Goal: Task Accomplishment & Management: Use online tool/utility

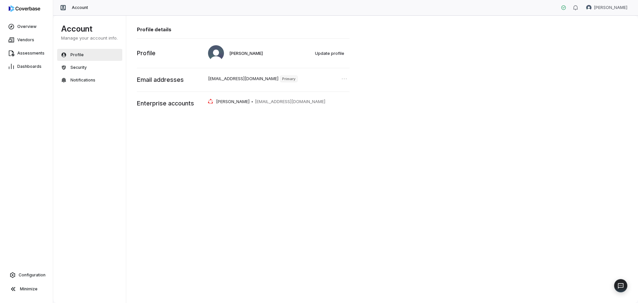
click at [29, 8] on img at bounding box center [25, 8] width 32 height 7
click at [29, 25] on span "Overview" at bounding box center [26, 26] width 19 height 5
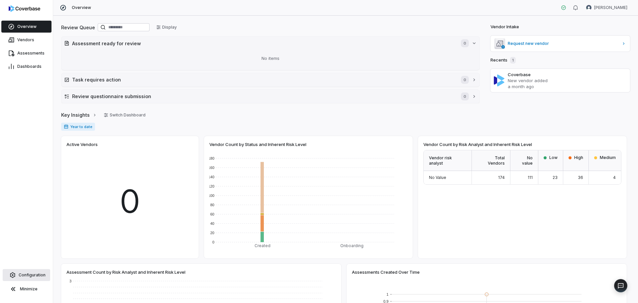
click at [37, 275] on span "Configuration" at bounding box center [32, 274] width 27 height 5
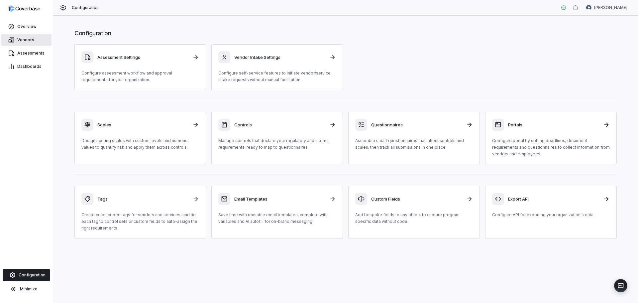
click at [19, 36] on link "Vendors" at bounding box center [26, 40] width 50 height 12
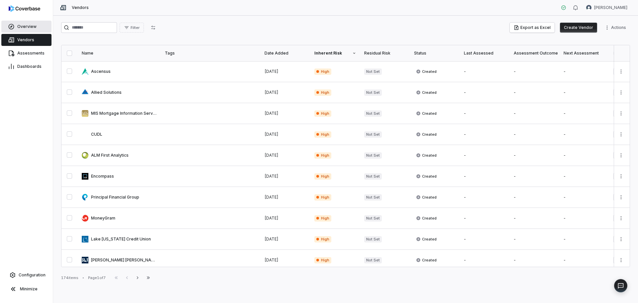
click at [22, 26] on span "Overview" at bounding box center [26, 26] width 19 height 5
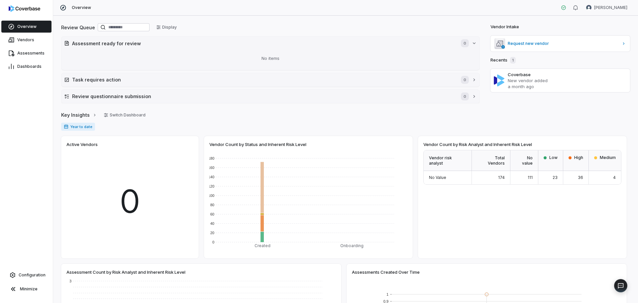
click at [23, 11] on img at bounding box center [25, 8] width 32 height 7
click at [17, 42] on link "Vendors" at bounding box center [26, 40] width 50 height 12
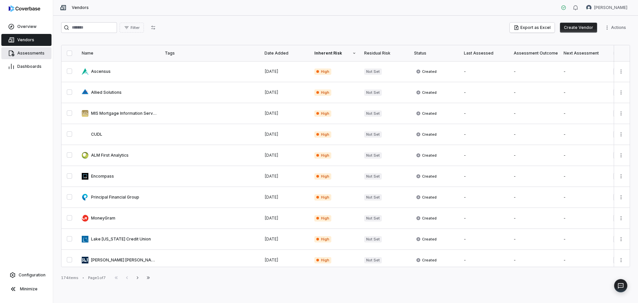
click at [27, 50] on link "Assessments" at bounding box center [26, 53] width 50 height 12
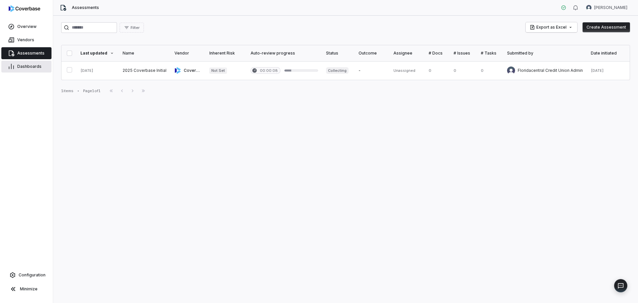
click at [26, 69] on span "Dashboards" at bounding box center [29, 66] width 24 height 5
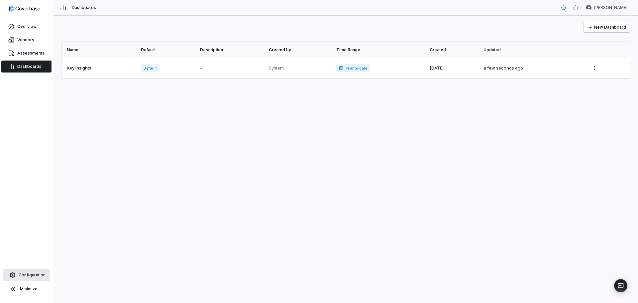
click at [36, 275] on span "Configuration" at bounding box center [32, 274] width 27 height 5
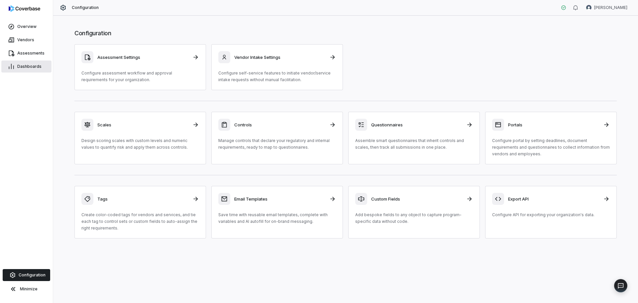
click at [19, 64] on span "Dashboards" at bounding box center [29, 66] width 24 height 5
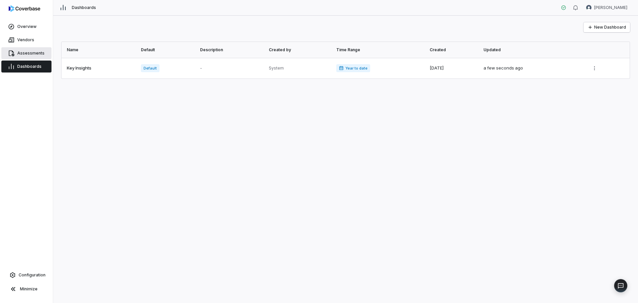
click at [21, 52] on span "Assessments" at bounding box center [30, 53] width 27 height 5
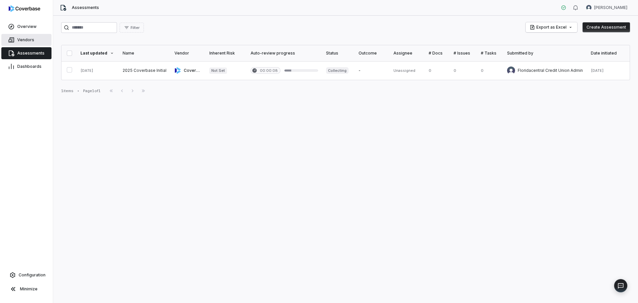
click at [22, 43] on link "Vendors" at bounding box center [26, 40] width 50 height 12
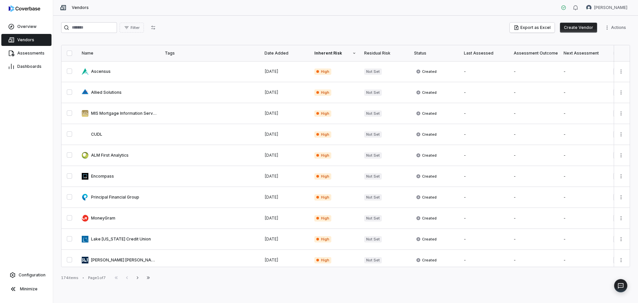
click at [17, 15] on div at bounding box center [26, 10] width 53 height 20
click at [32, 24] on link "Overview" at bounding box center [26, 27] width 50 height 12
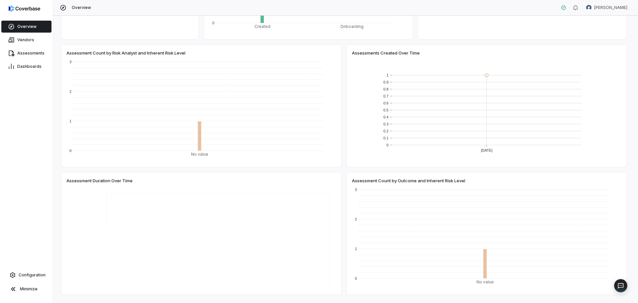
scroll to position [237, 0]
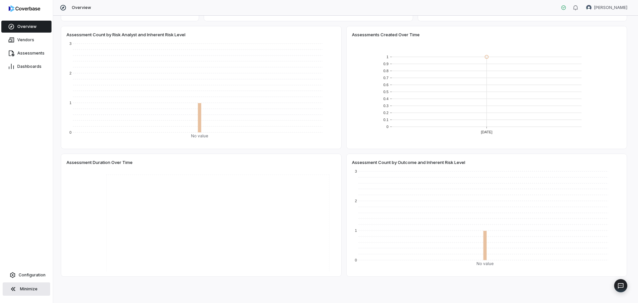
click at [13, 290] on icon at bounding box center [13, 289] width 4 height 4
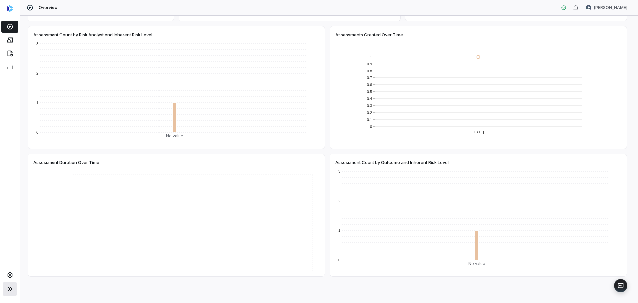
click at [12, 293] on button at bounding box center [10, 288] width 14 height 13
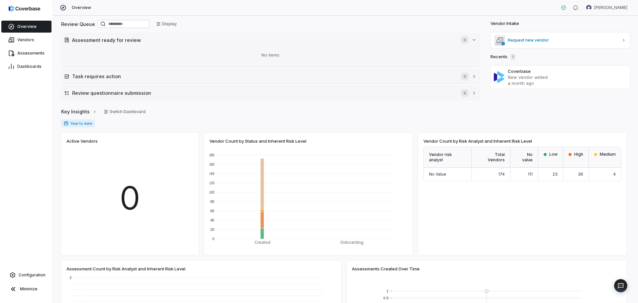
scroll to position [0, 0]
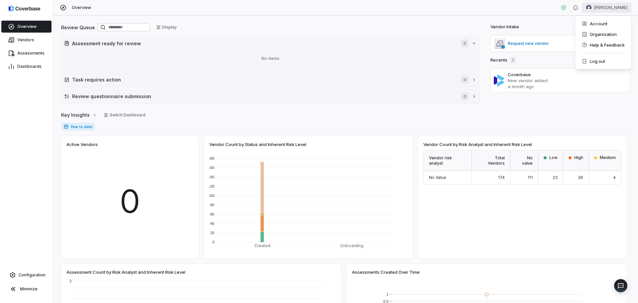
click at [620, 9] on html "Overview Vendors Assessments Dashboards Configuration Minimize Overview [PERSON…" at bounding box center [319, 151] width 638 height 303
click at [600, 36] on div "Organization" at bounding box center [603, 34] width 51 height 11
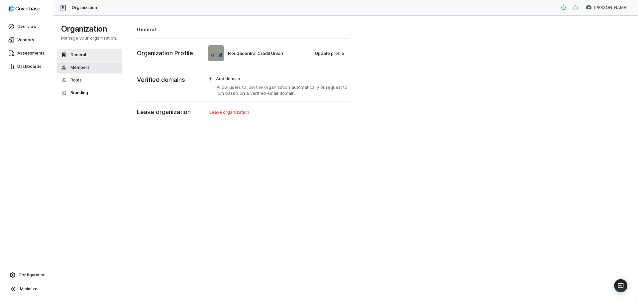
click at [78, 69] on span "Members" at bounding box center [79, 67] width 19 height 5
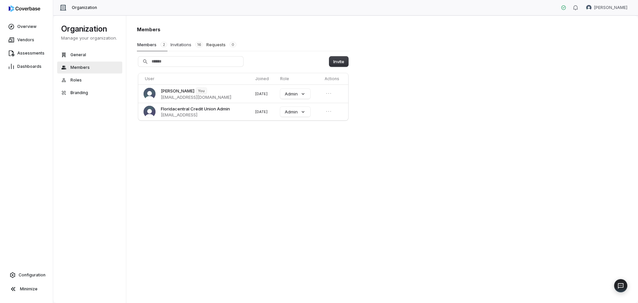
click at [179, 44] on button "Invitations 16" at bounding box center [186, 44] width 33 height 13
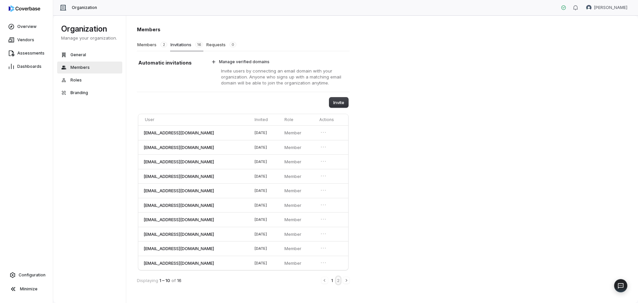
click at [338, 282] on button "2" at bounding box center [338, 279] width 4 height 7
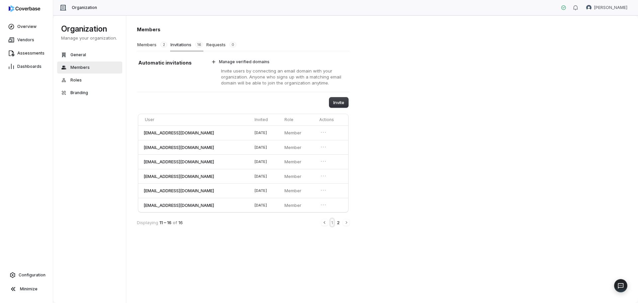
click at [332, 224] on button "1" at bounding box center [332, 222] width 3 height 7
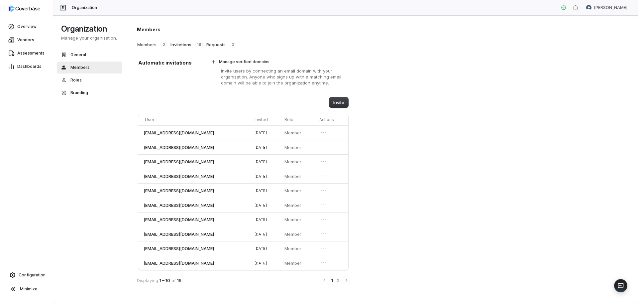
click at [150, 44] on button "Members 2" at bounding box center [152, 44] width 31 height 13
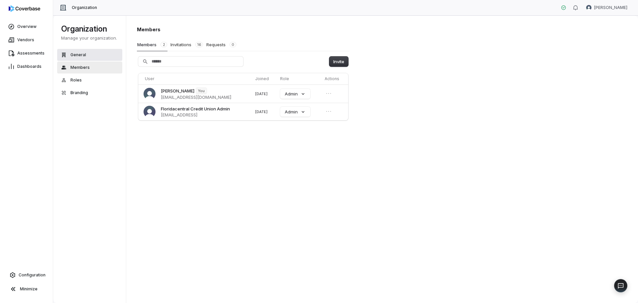
click at [66, 51] on button "General" at bounding box center [89, 55] width 65 height 12
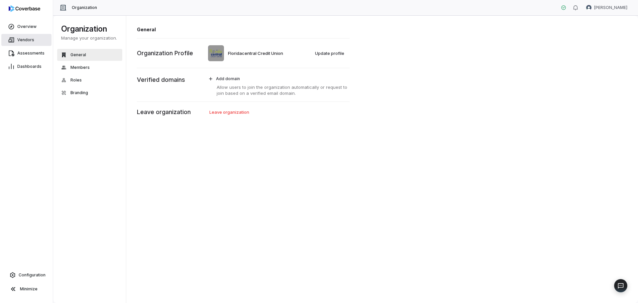
click at [17, 38] on link "Vendors" at bounding box center [26, 40] width 50 height 12
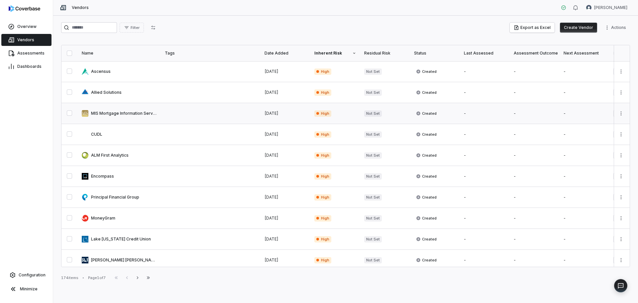
click at [69, 112] on button "button" at bounding box center [69, 112] width 5 height 5
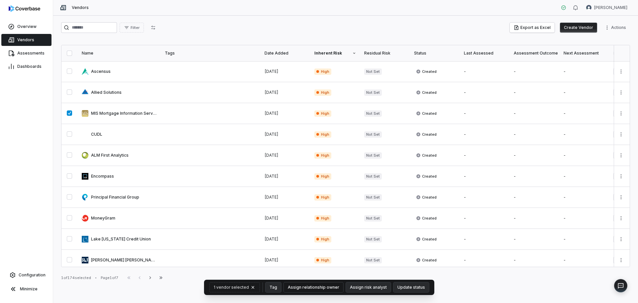
click at [310, 288] on button "Assign relationship owner" at bounding box center [313, 287] width 59 height 10
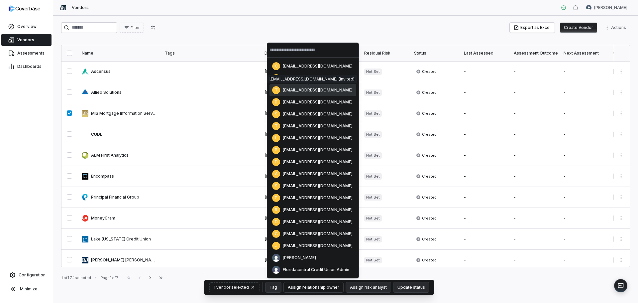
click at [295, 77] on div "[EMAIL_ADDRESS][DOMAIN_NAME] (Invited)" at bounding box center [311, 78] width 85 height 5
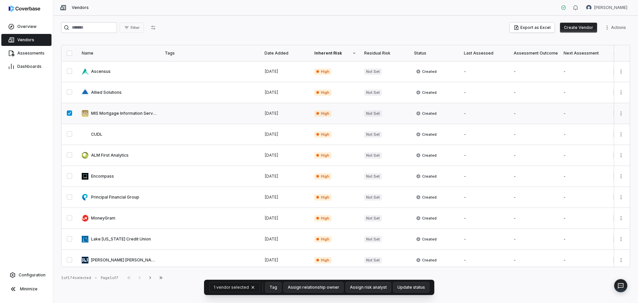
click at [67, 115] on button "button" at bounding box center [69, 112] width 5 height 5
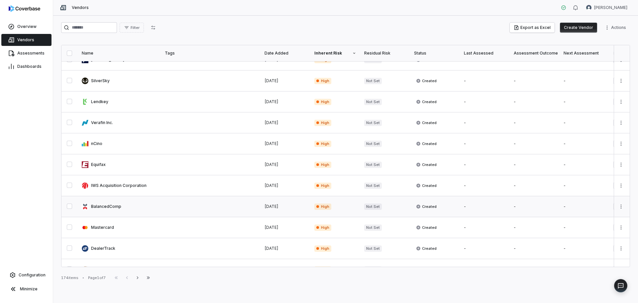
scroll to position [321, 0]
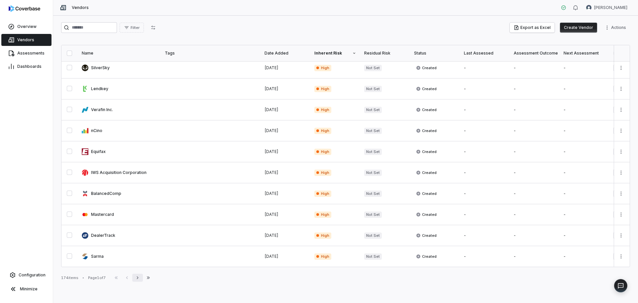
click at [139, 278] on icon "button" at bounding box center [137, 277] width 5 height 5
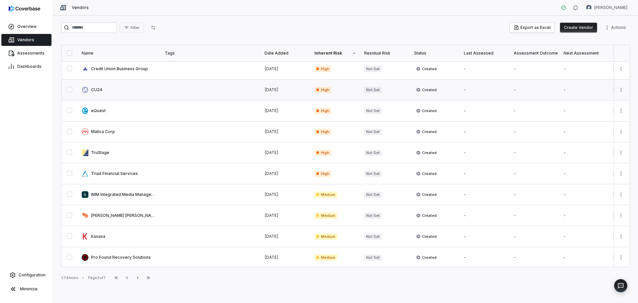
scroll to position [111, 0]
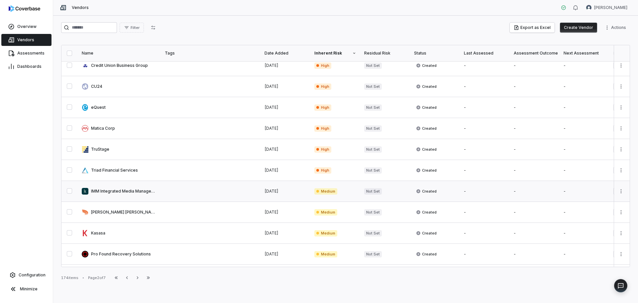
click at [71, 190] on button "button" at bounding box center [69, 190] width 5 height 5
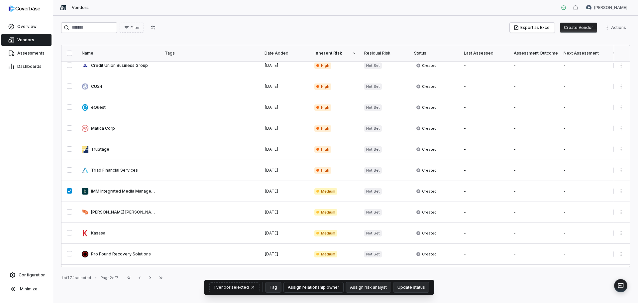
click at [329, 288] on button "Assign relationship owner" at bounding box center [313, 287] width 59 height 10
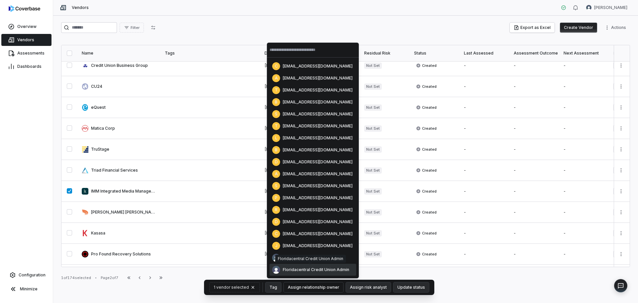
click at [305, 258] on div "Floridacentral Credit Union Admin" at bounding box center [310, 258] width 65 height 5
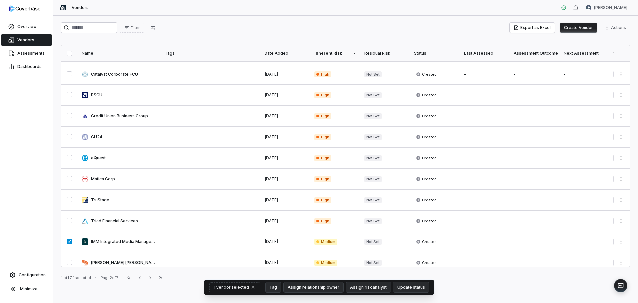
scroll to position [0, 0]
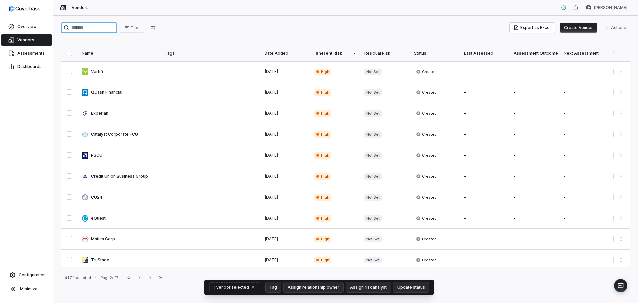
click at [87, 30] on input "search" at bounding box center [89, 27] width 56 height 11
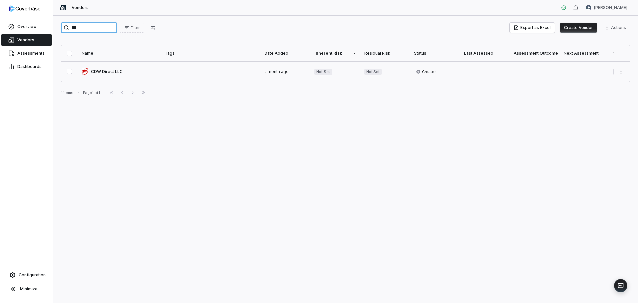
type input "***"
click at [124, 72] on link at bounding box center [119, 71] width 83 height 21
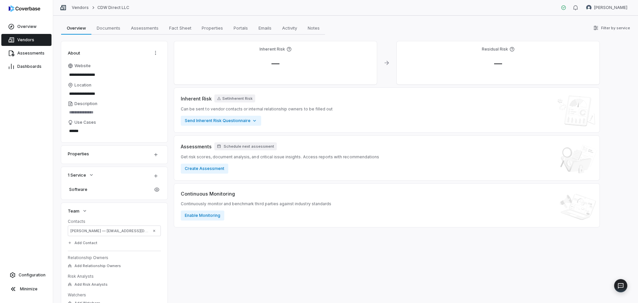
scroll to position [28, 0]
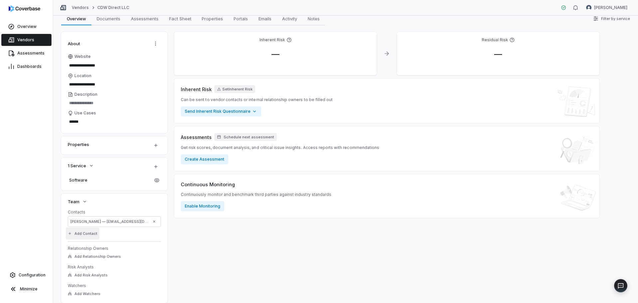
click at [83, 233] on button "Add Contact" at bounding box center [83, 233] width 34 height 12
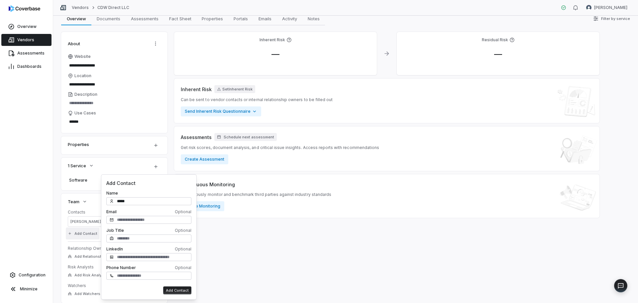
click at [163, 286] on button "Add Contact" at bounding box center [177, 290] width 28 height 8
type input "*****"
click at [304, 264] on div "Inherent Risk — Residual Risk — Inherent Risk Set Inherent Risk Can be sent to …" at bounding box center [386, 185] width 425 height 307
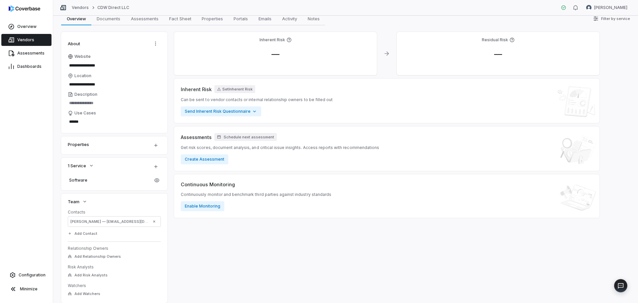
click at [230, 278] on div "Inherent Risk — Residual Risk — Inherent Risk Set Inherent Risk Can be sent to …" at bounding box center [386, 185] width 425 height 307
click at [27, 38] on span "Vendors" at bounding box center [25, 39] width 17 height 5
